Goal: Check status

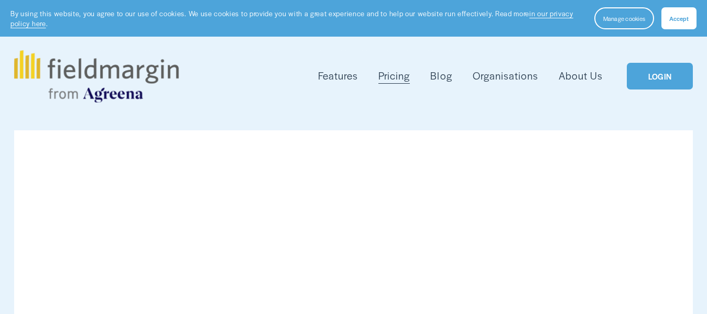
click at [661, 71] on link "LOGIN" at bounding box center [660, 76] width 66 height 27
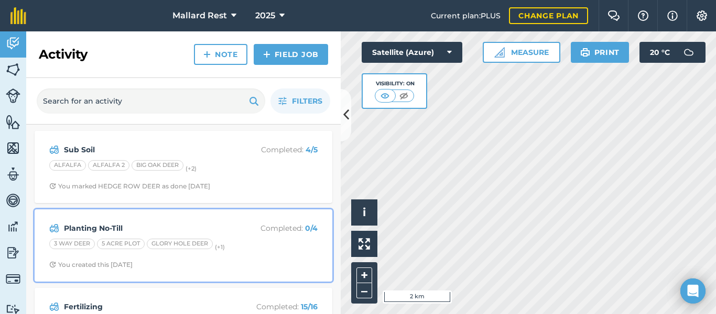
click at [274, 226] on p "Completed : 0 / 4" at bounding box center [275, 229] width 83 height 12
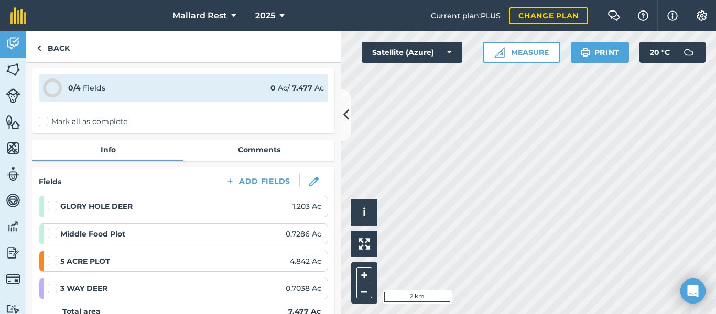
scroll to position [70, 0]
